Goal: Navigation & Orientation: Find specific page/section

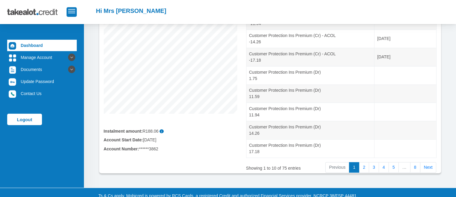
scroll to position [140, 0]
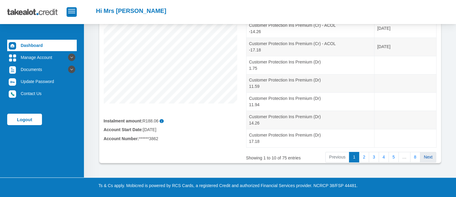
click at [426, 154] on link "Next" at bounding box center [428, 157] width 17 height 11
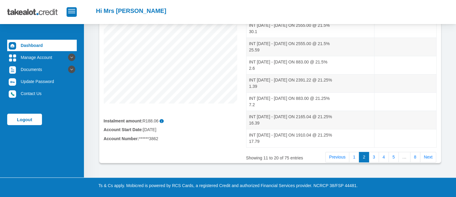
click at [426, 154] on link "Next" at bounding box center [428, 157] width 17 height 11
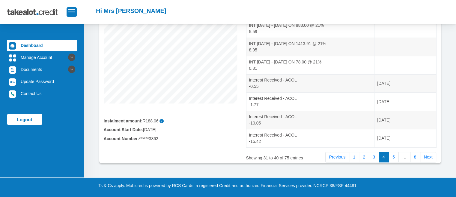
click at [426, 154] on link "Next" at bounding box center [428, 157] width 17 height 11
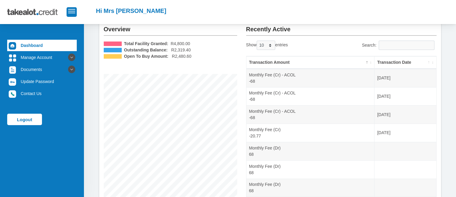
scroll to position [24, 0]
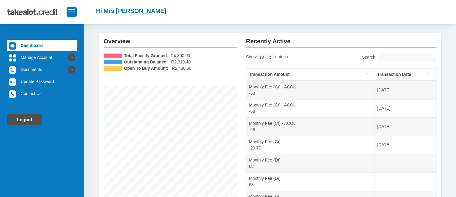
click at [30, 121] on link "Logout" at bounding box center [24, 118] width 35 height 11
